Goal: Information Seeking & Learning: Learn about a topic

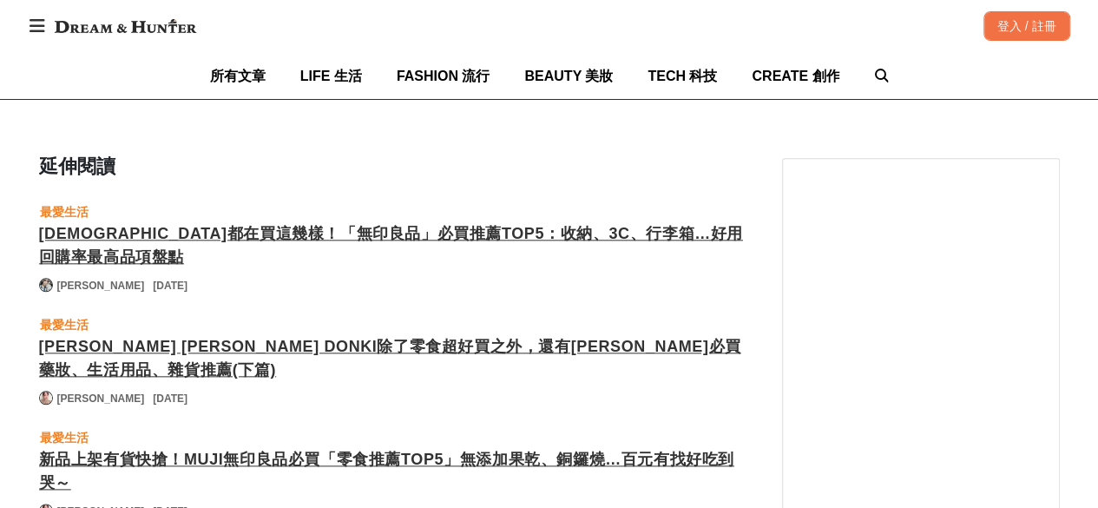
click at [537, 222] on div "[DEMOGRAPHIC_DATA]都在買這幾樣！「無印良品」必買推薦TOP5：收納、3C、行李箱…好用回購率最高品項盤點" at bounding box center [393, 245] width 708 height 47
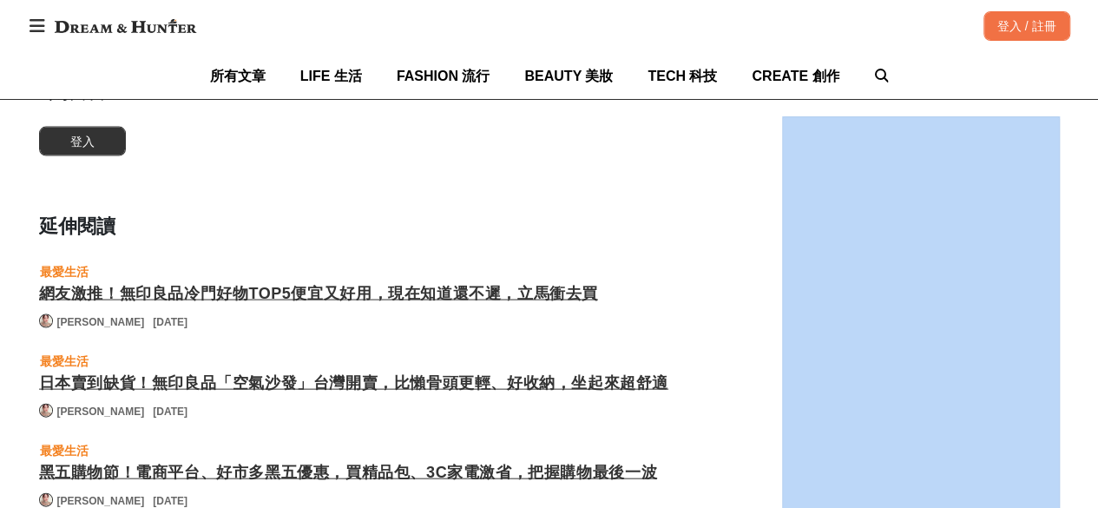
scroll to position [4975, 0]
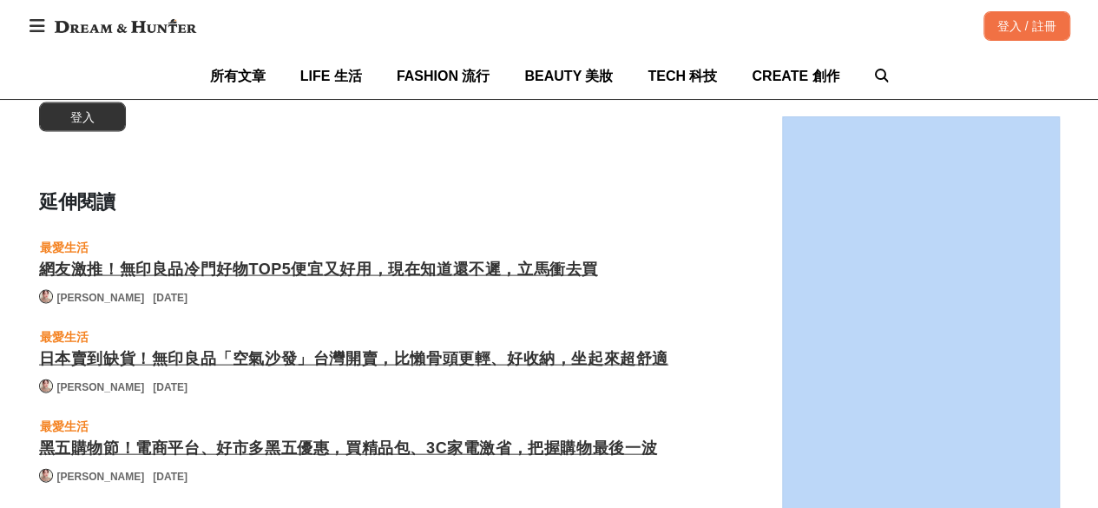
click at [485, 258] on div "網友激推！無印良品冷門好物TOP5便宜又好用，現在知道還不遲，立馬衝去買" at bounding box center [393, 269] width 708 height 23
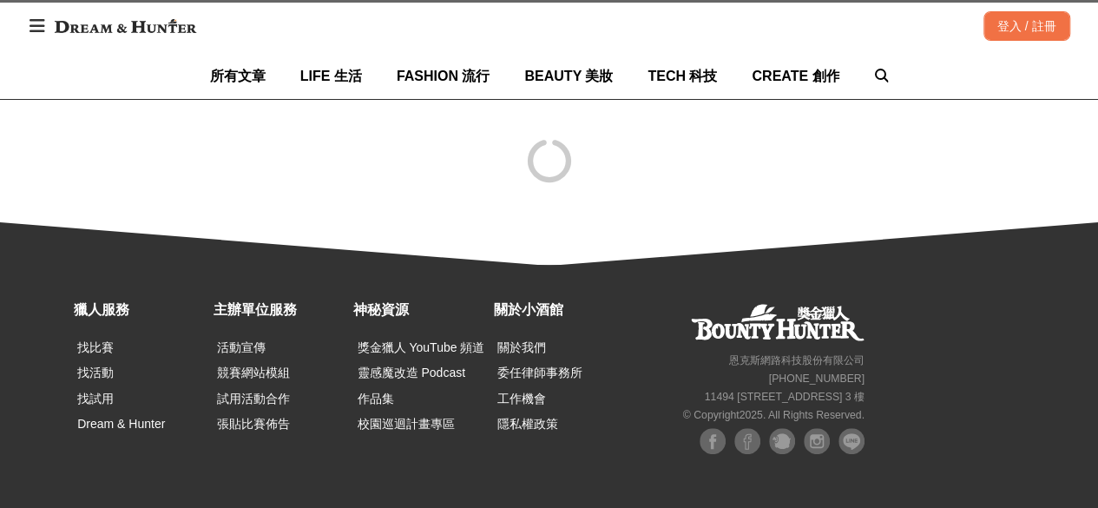
click at [485, 254] on div at bounding box center [550, 180] width 1042 height 169
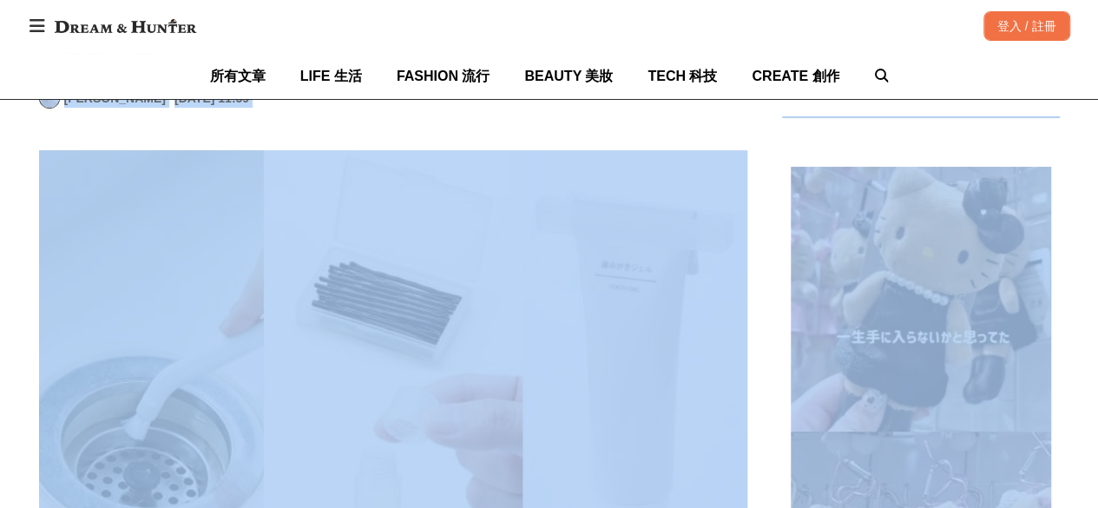
scroll to position [547, 0]
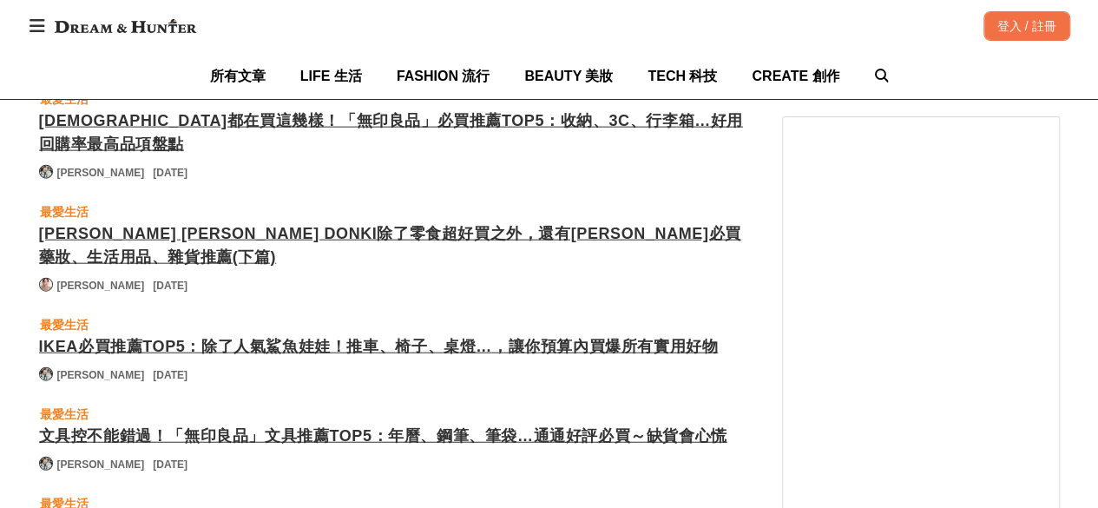
scroll to position [5409, 0]
